Goal: Task Accomplishment & Management: Complete application form

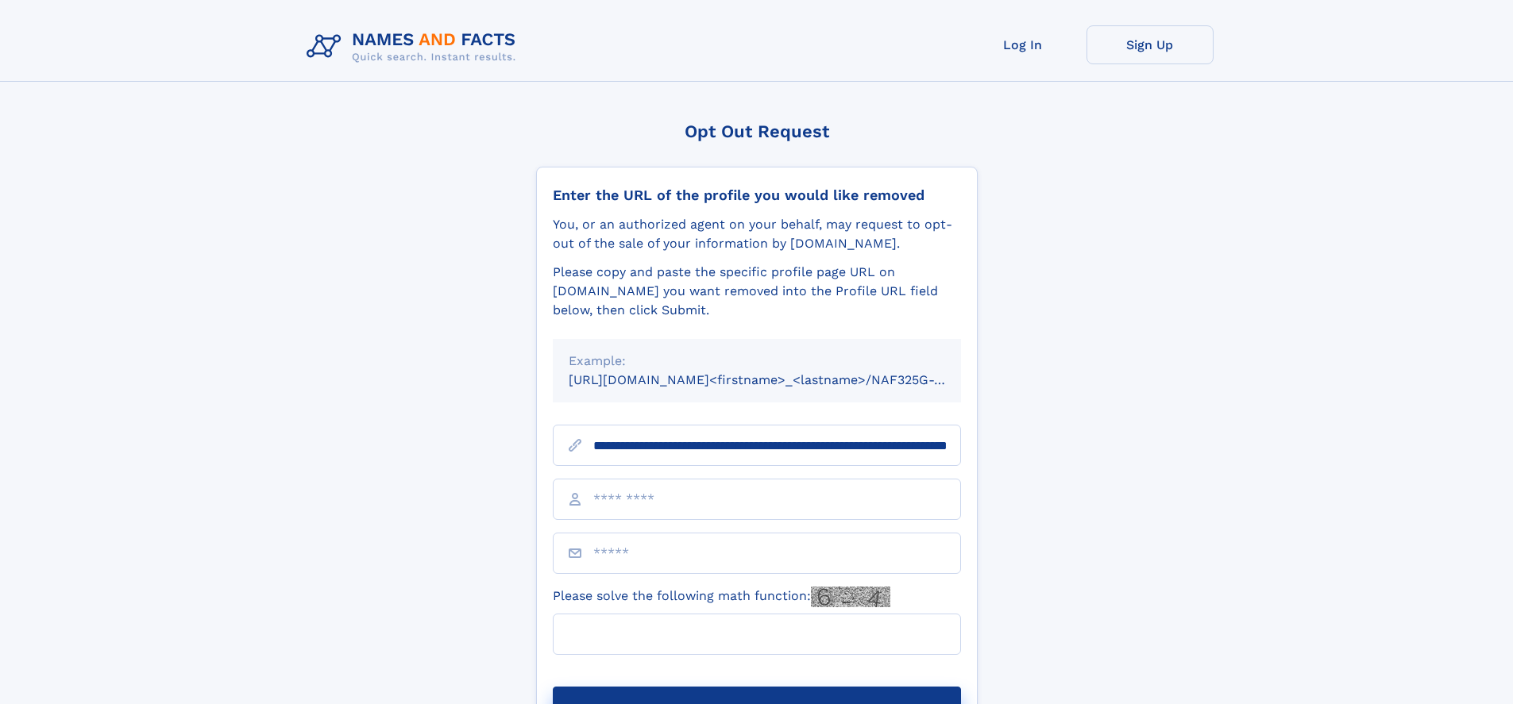
type input "**********"
type input "***"
click at [756, 687] on button "Submit Opt Out Request" at bounding box center [757, 712] width 408 height 51
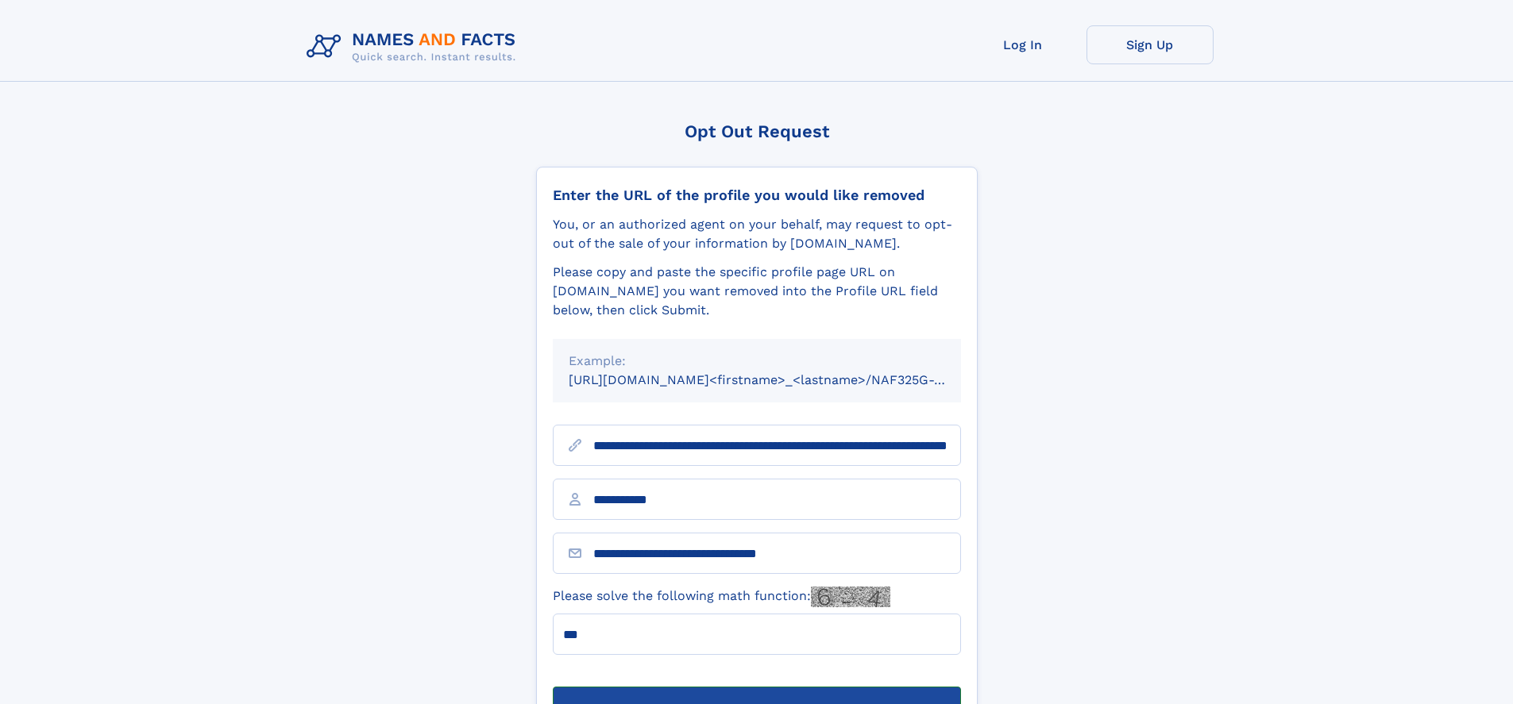
scroll to position [51, 0]
